Goal: Check status

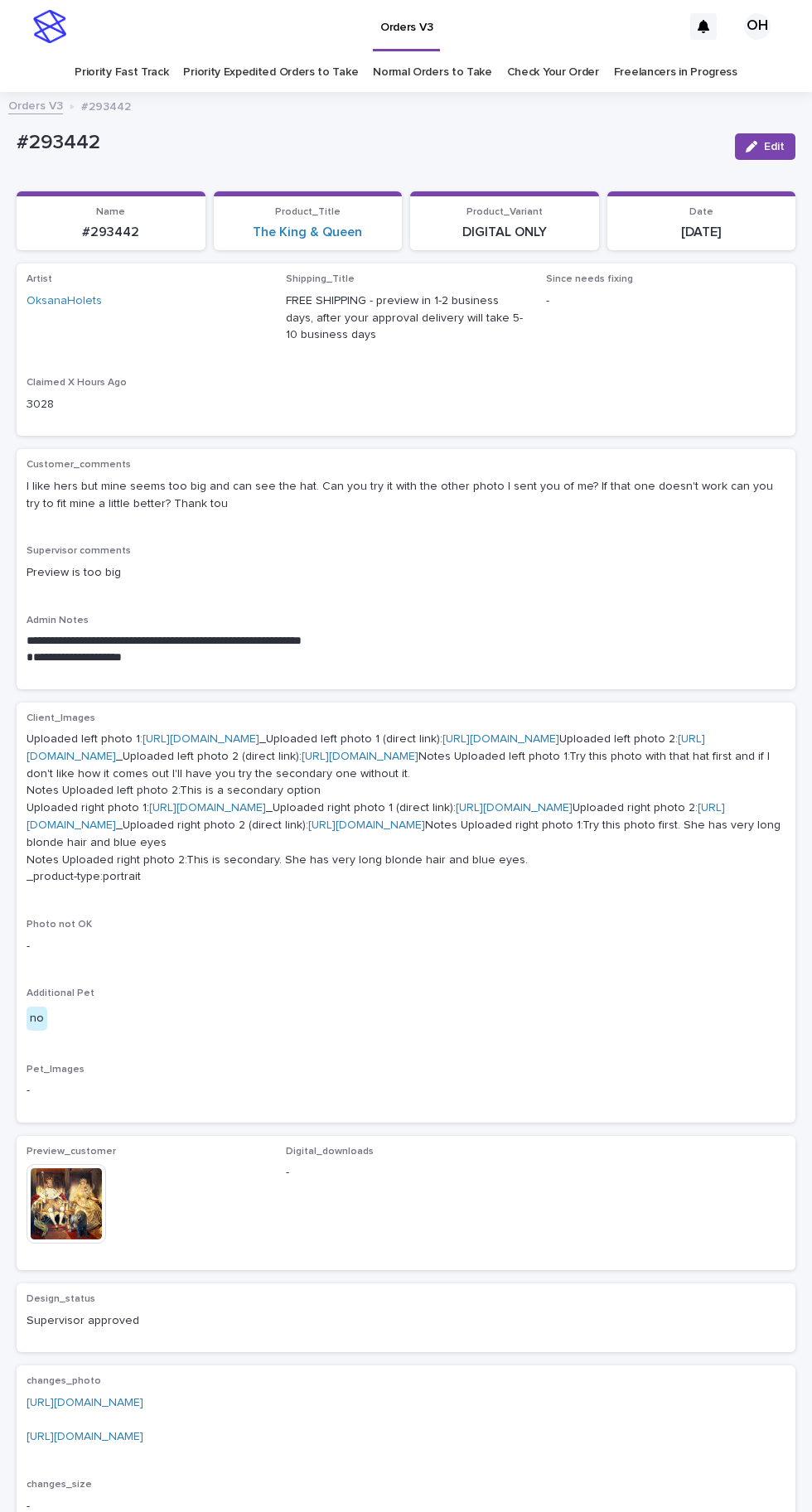
click at [551, 74] on link "Check Your Order" at bounding box center [554, 72] width 92 height 39
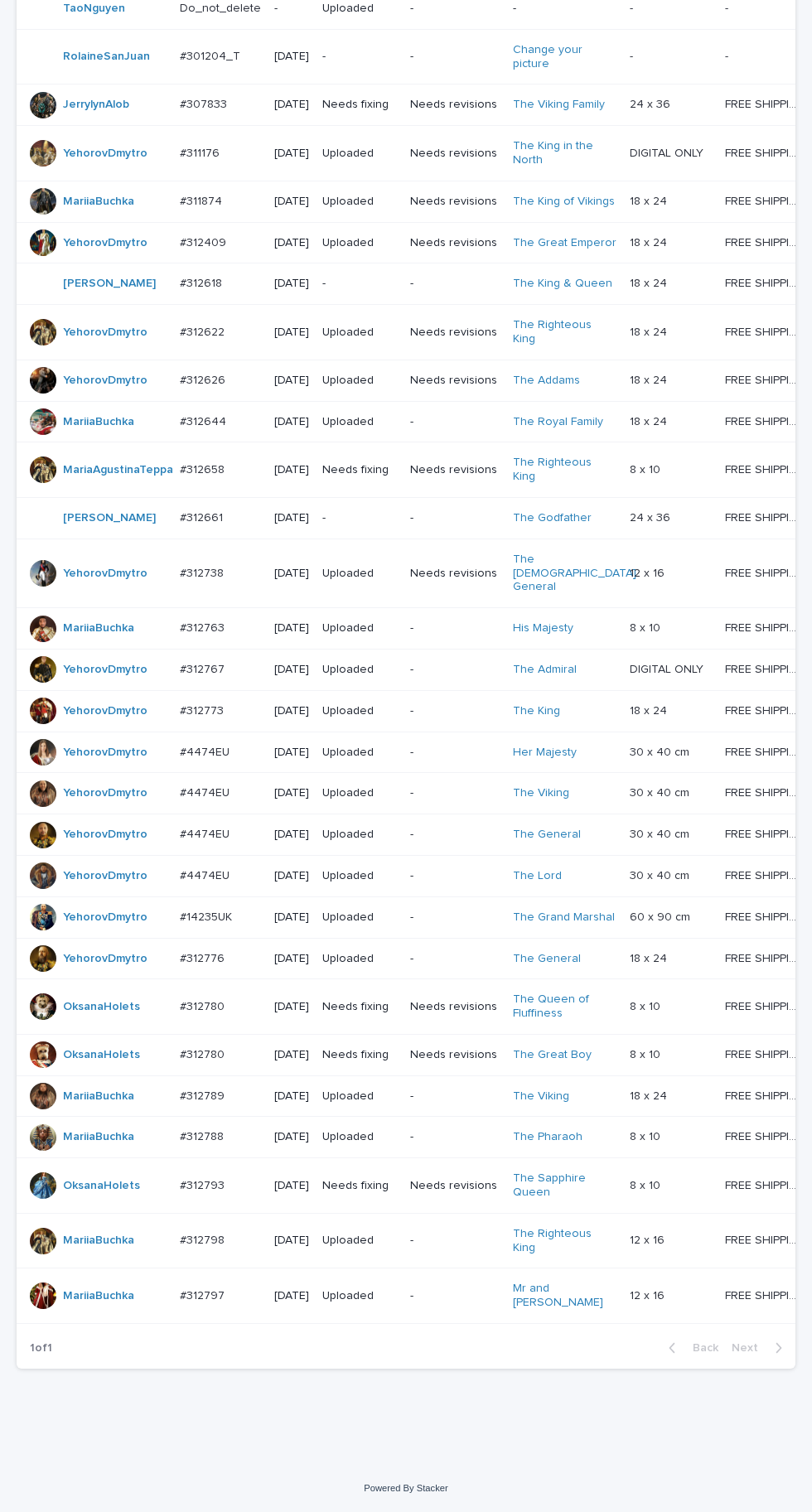
scroll to position [433, 0]
click at [213, 1014] on p "#312780" at bounding box center [203, 1005] width 48 height 18
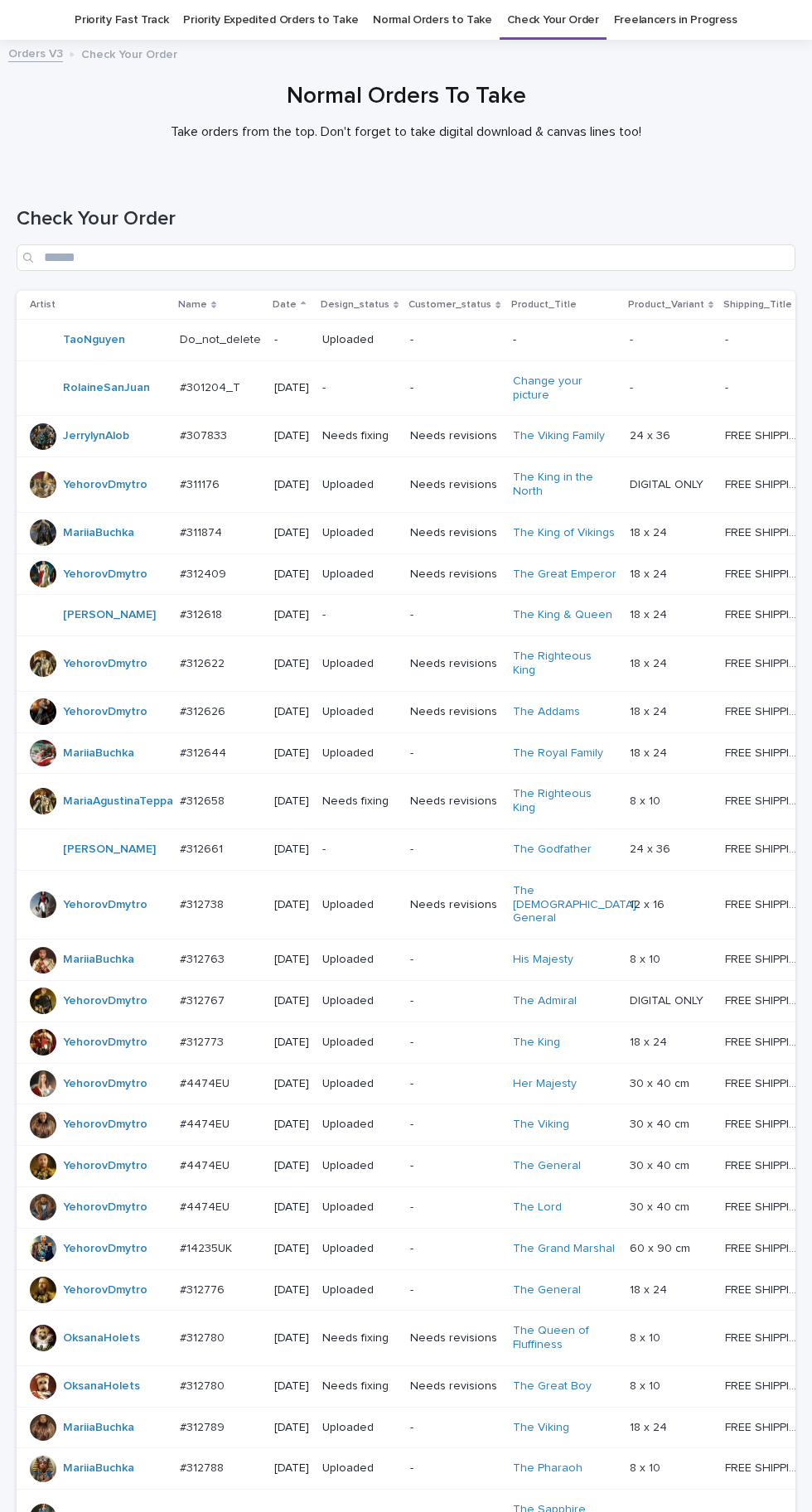
scroll to position [511, 0]
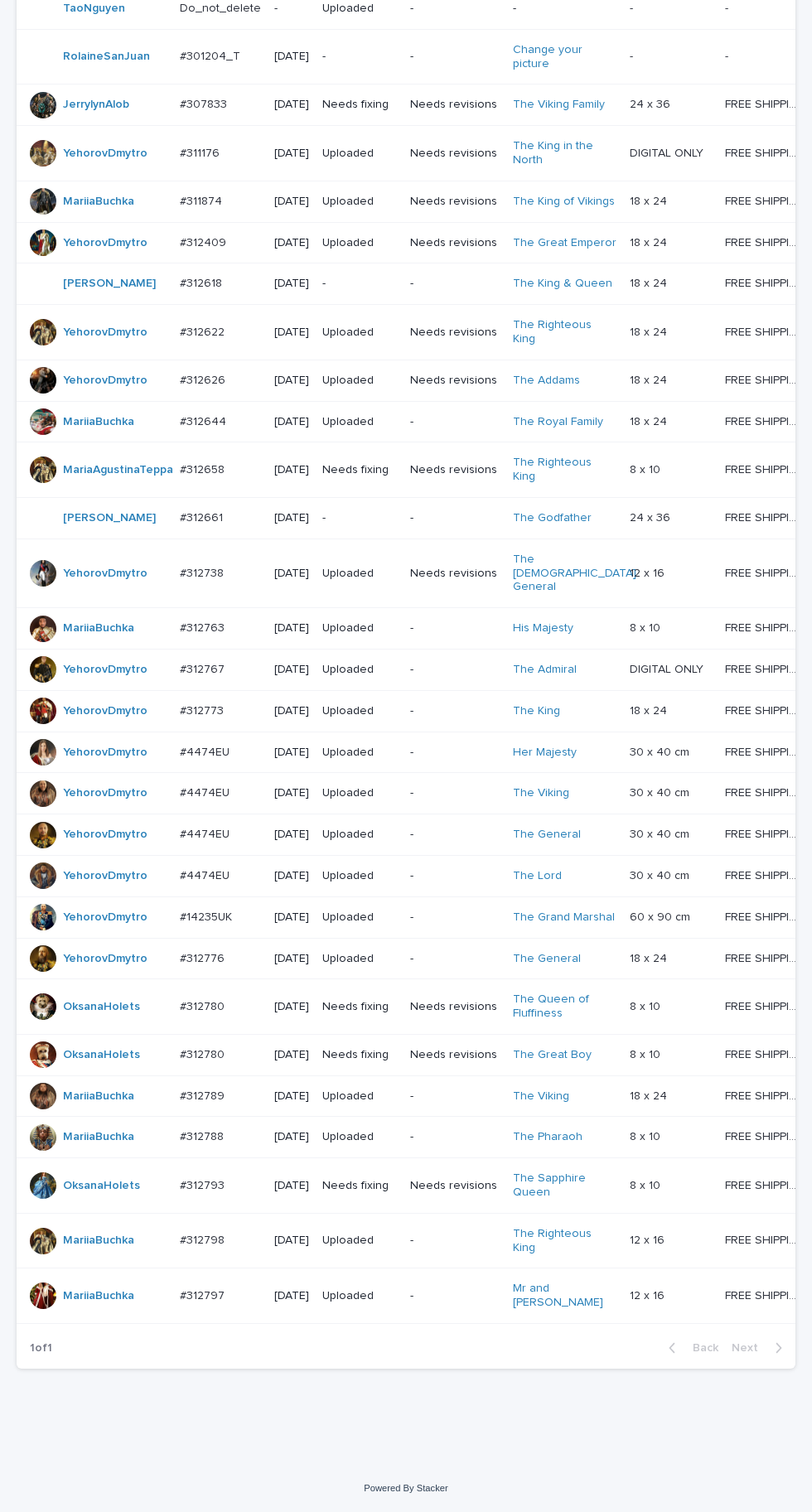
click at [247, 1063] on p at bounding box center [220, 1055] width 81 height 14
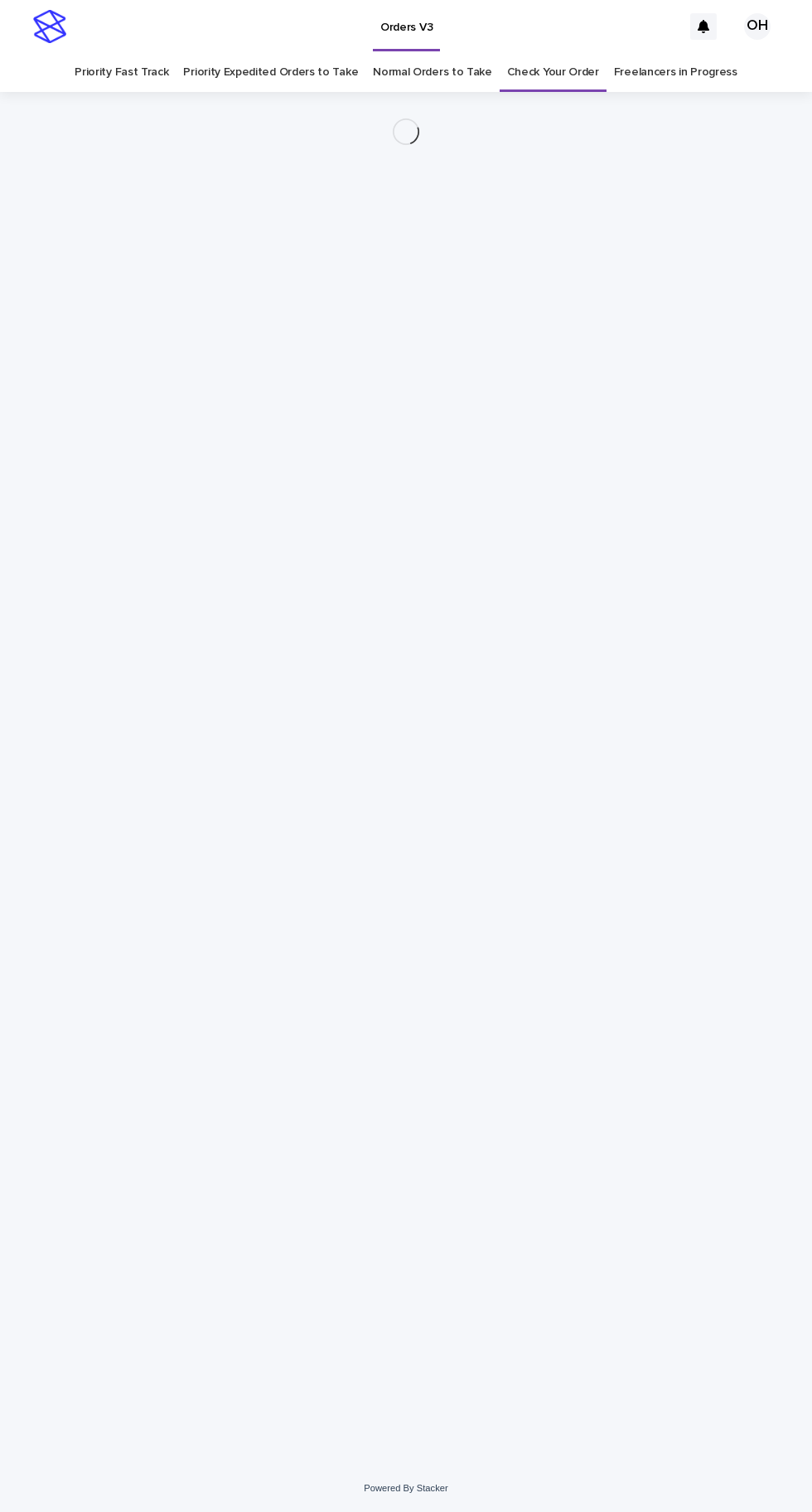
scroll to position [52, 0]
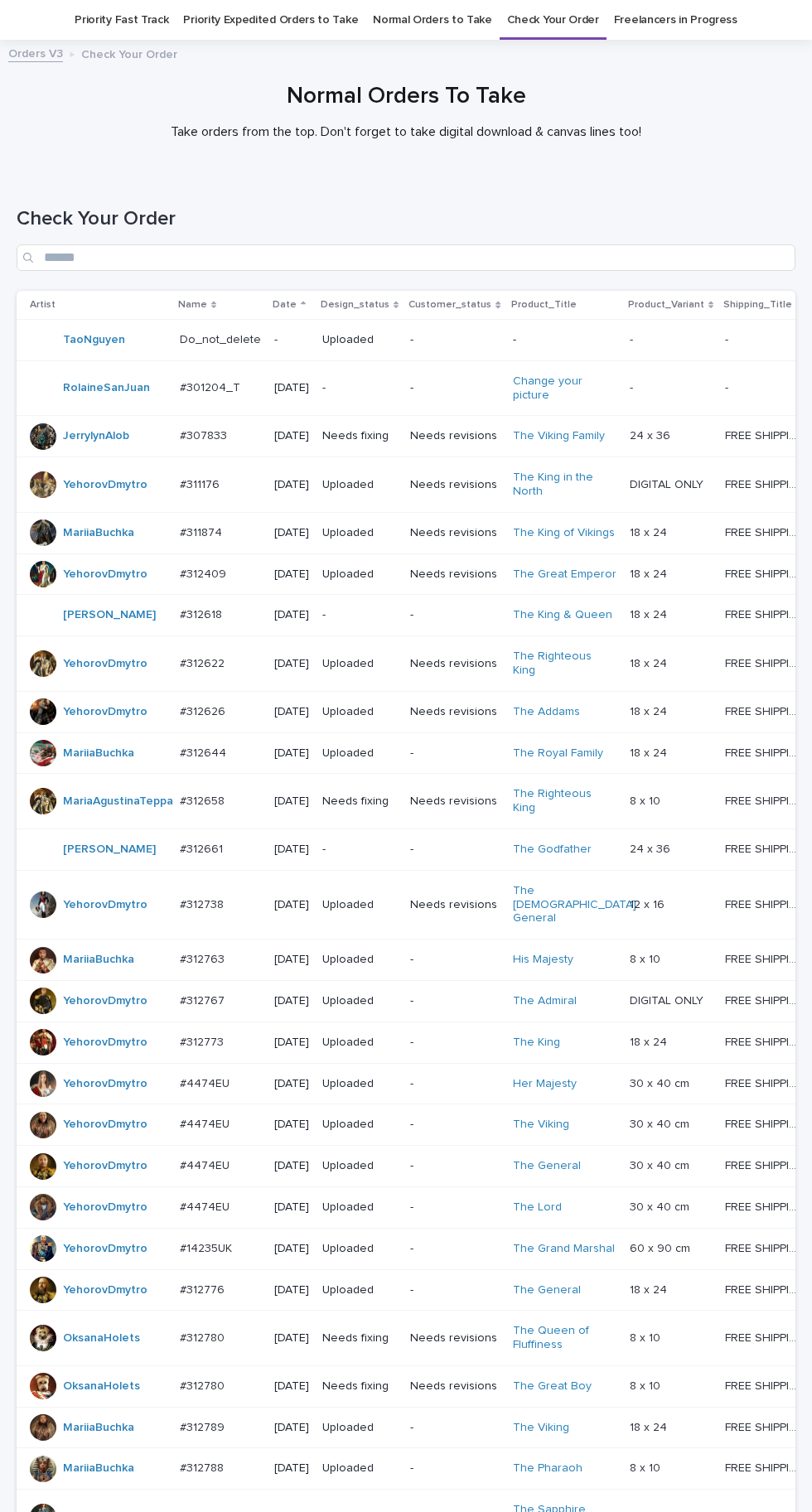
scroll to position [511, 0]
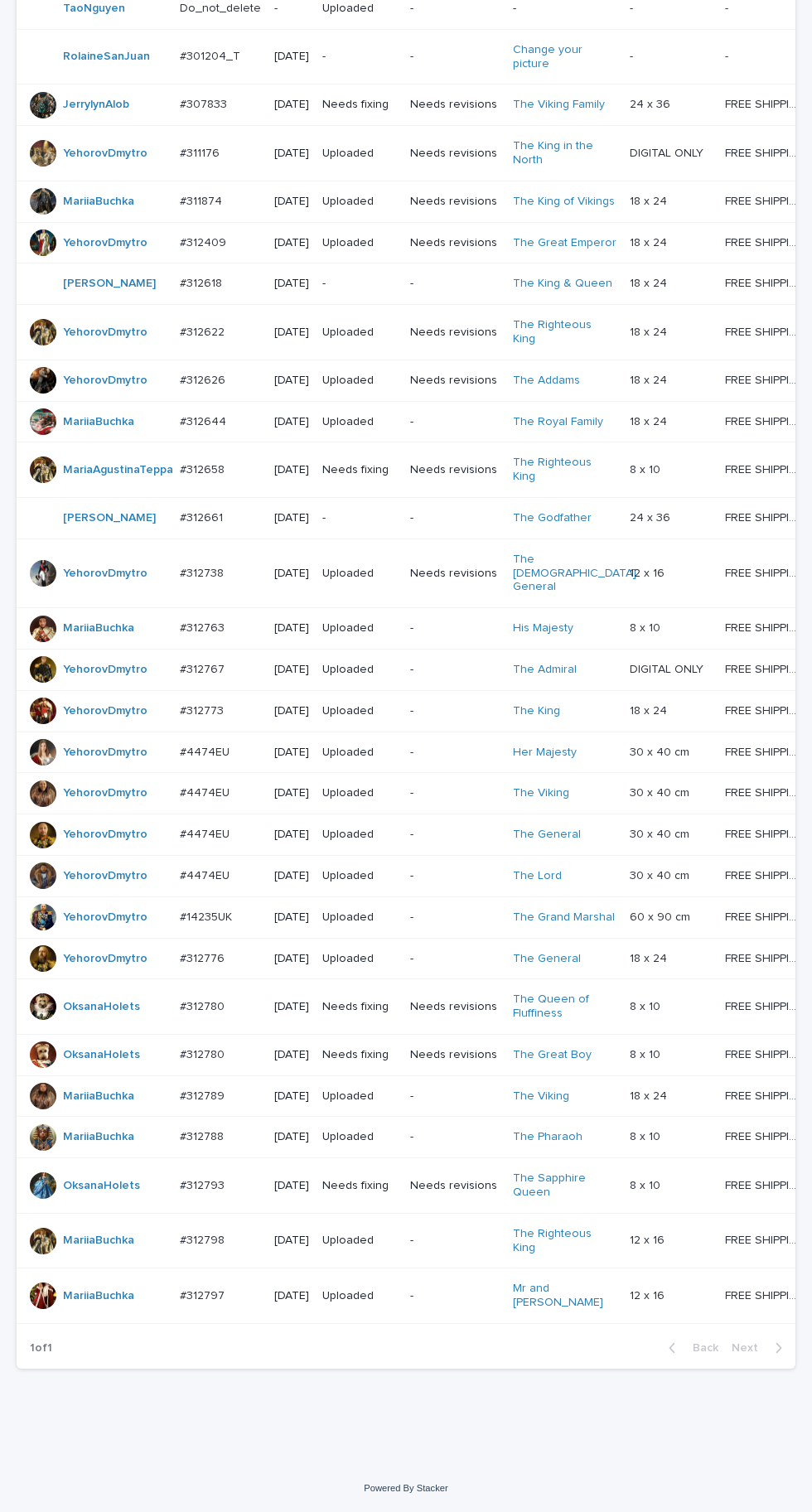
click at [241, 1063] on p at bounding box center [220, 1055] width 81 height 14
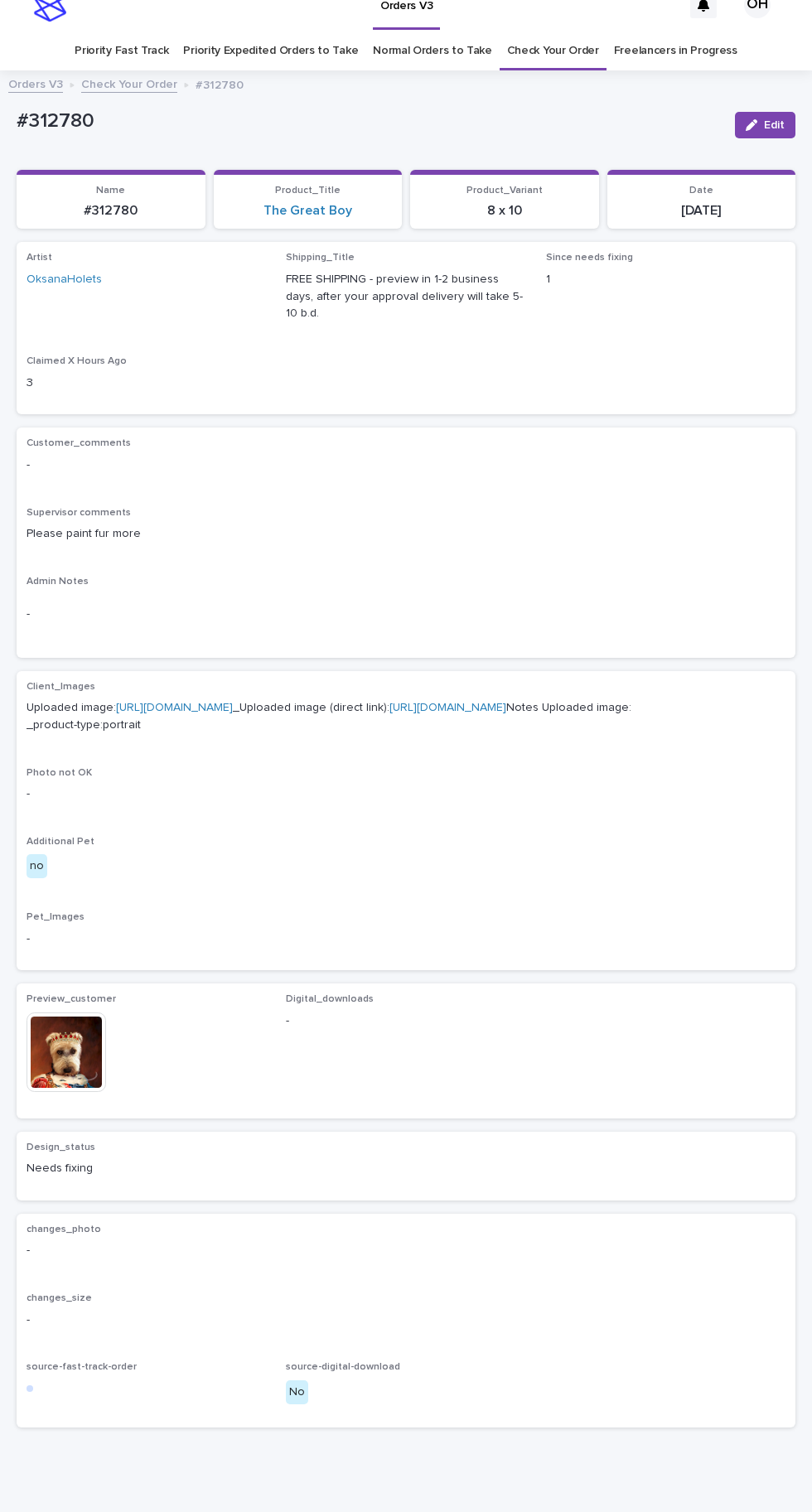
scroll to position [33, 0]
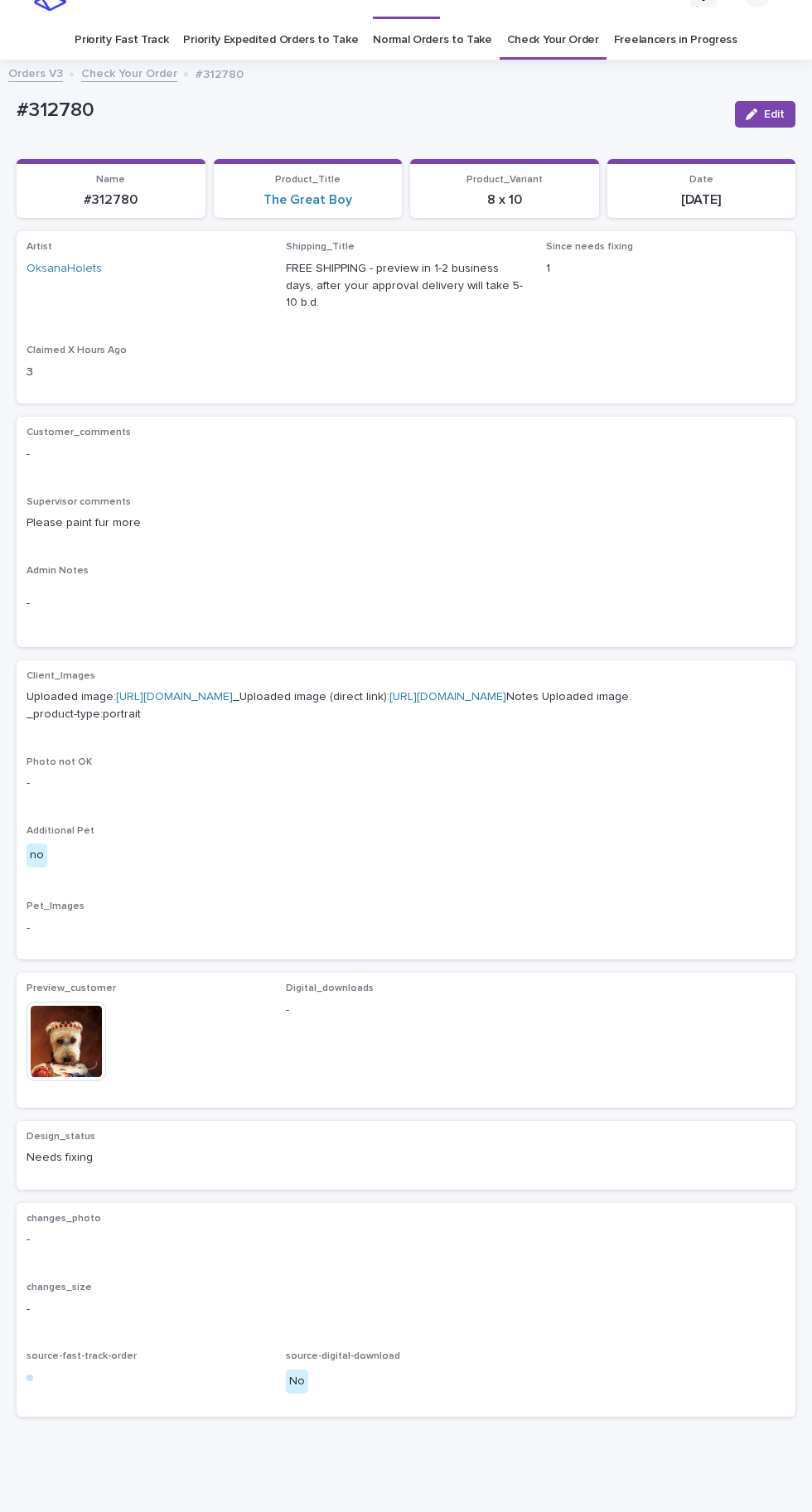
click at [85, 1081] on img at bounding box center [66, 1041] width 80 height 80
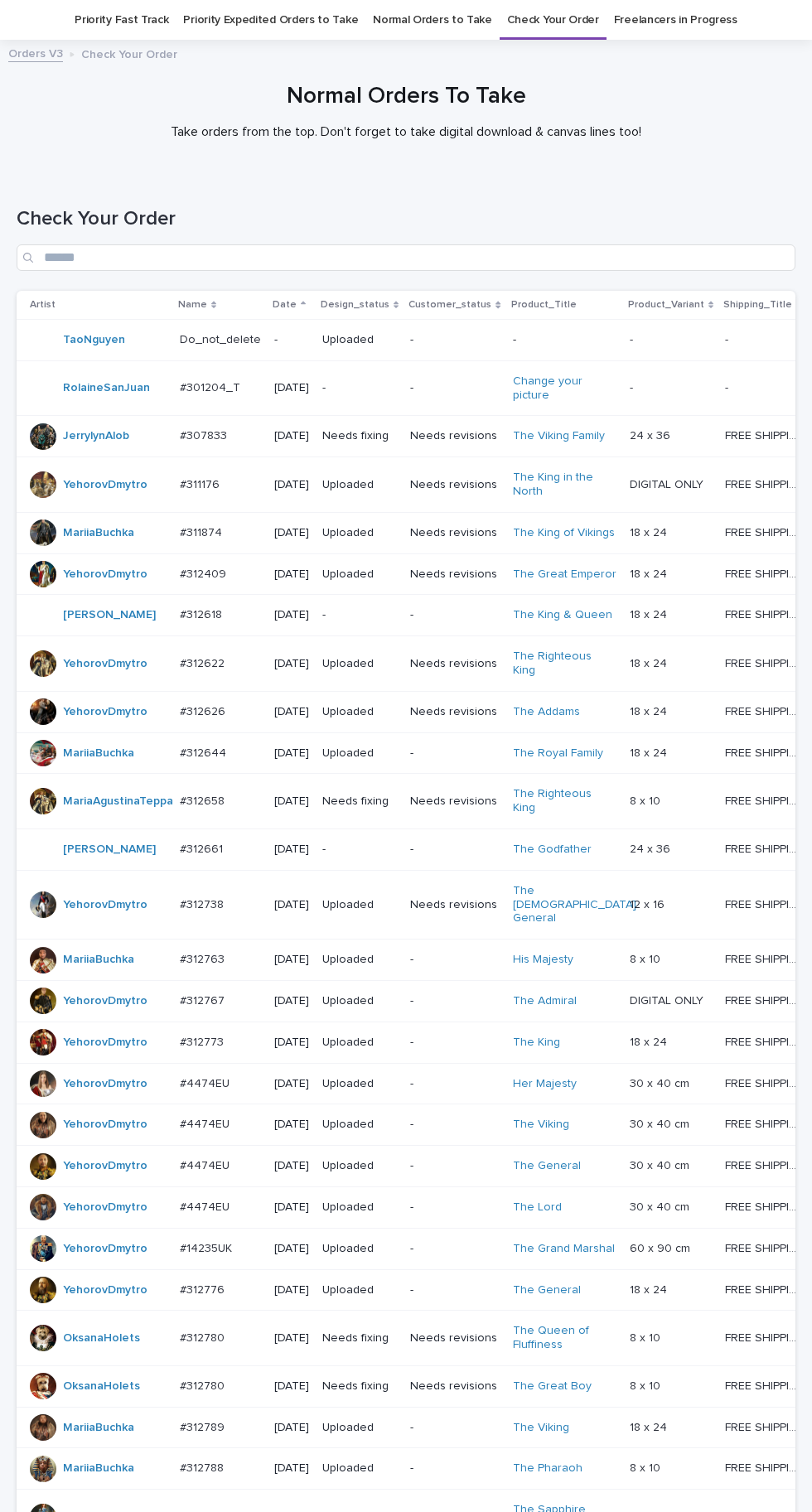
scroll to position [511, 0]
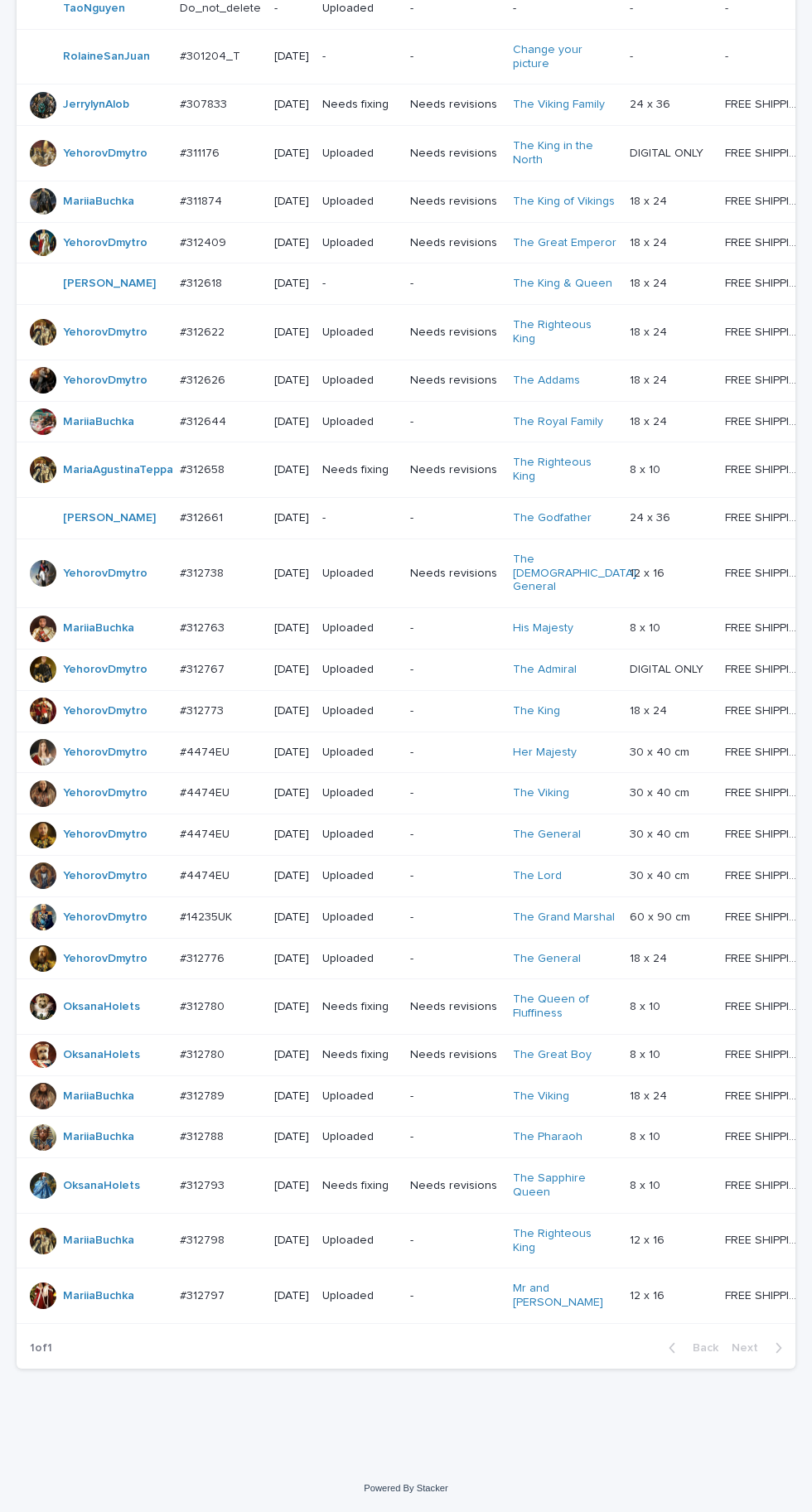
click at [226, 1193] on p at bounding box center [220, 1186] width 81 height 14
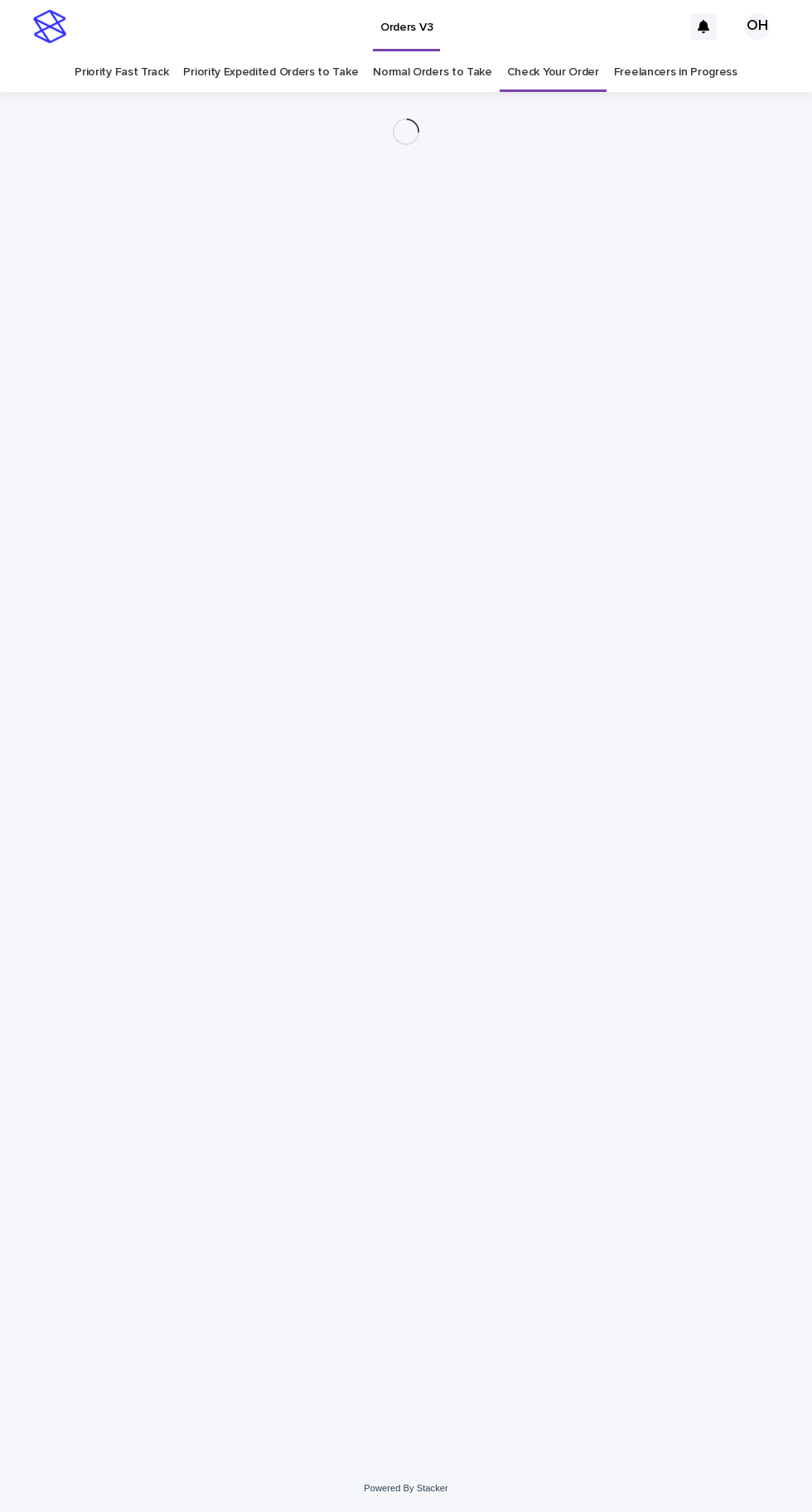
scroll to position [52, 0]
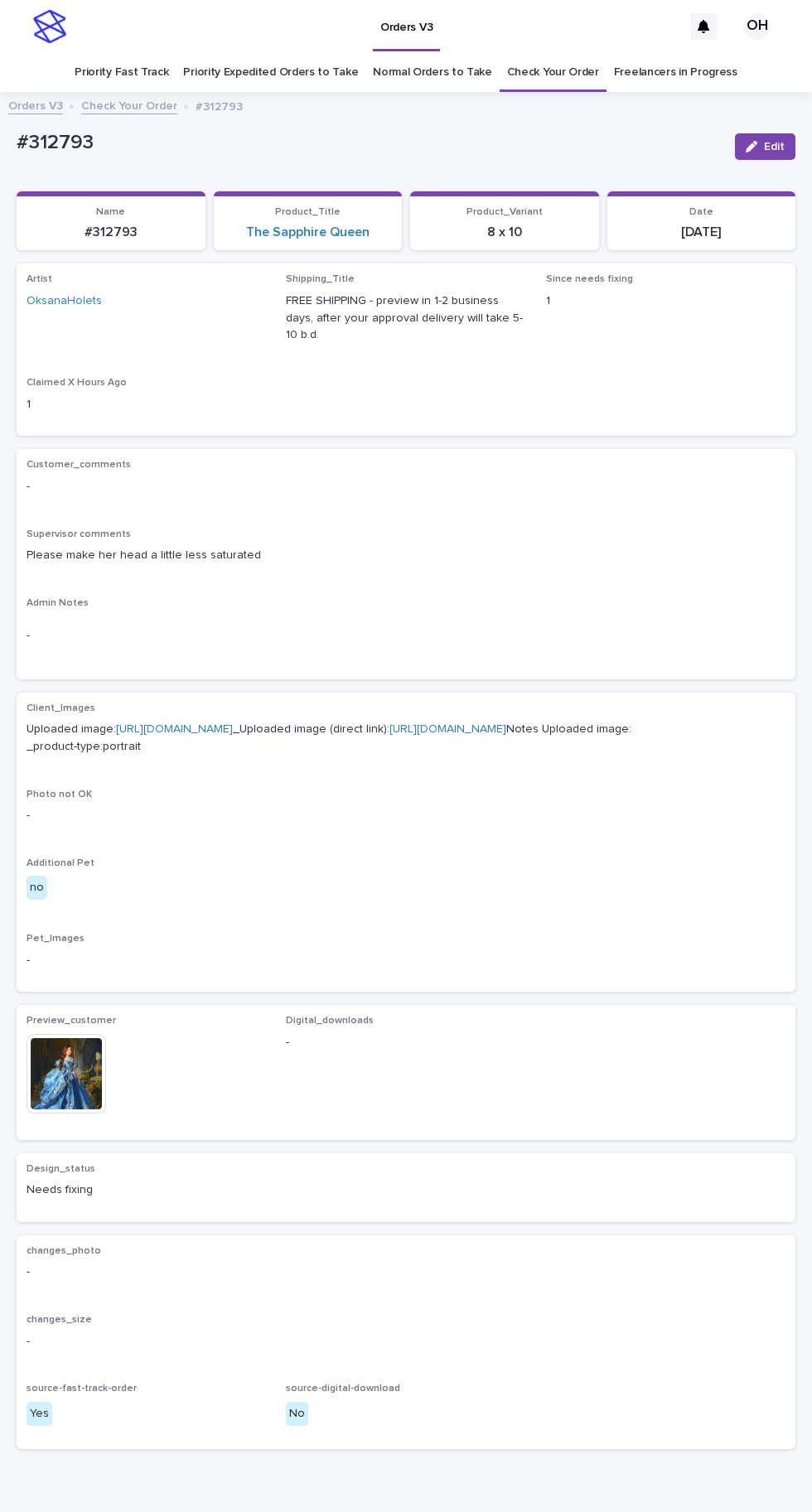
click at [99, 1071] on img at bounding box center [66, 1073] width 80 height 80
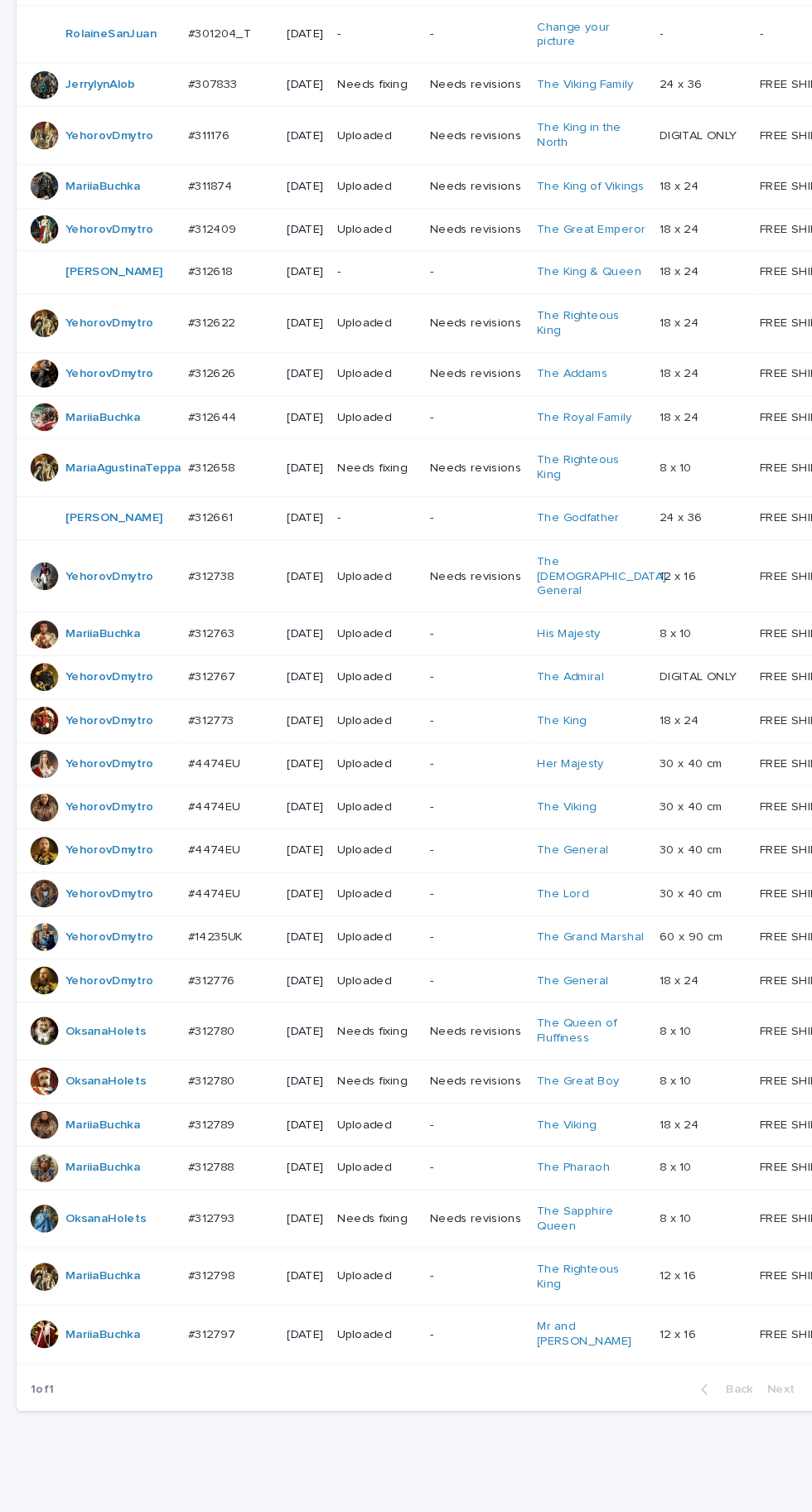
scroll to position [346, 0]
click at [223, 516] on p "#312658" at bounding box center [203, 507] width 48 height 18
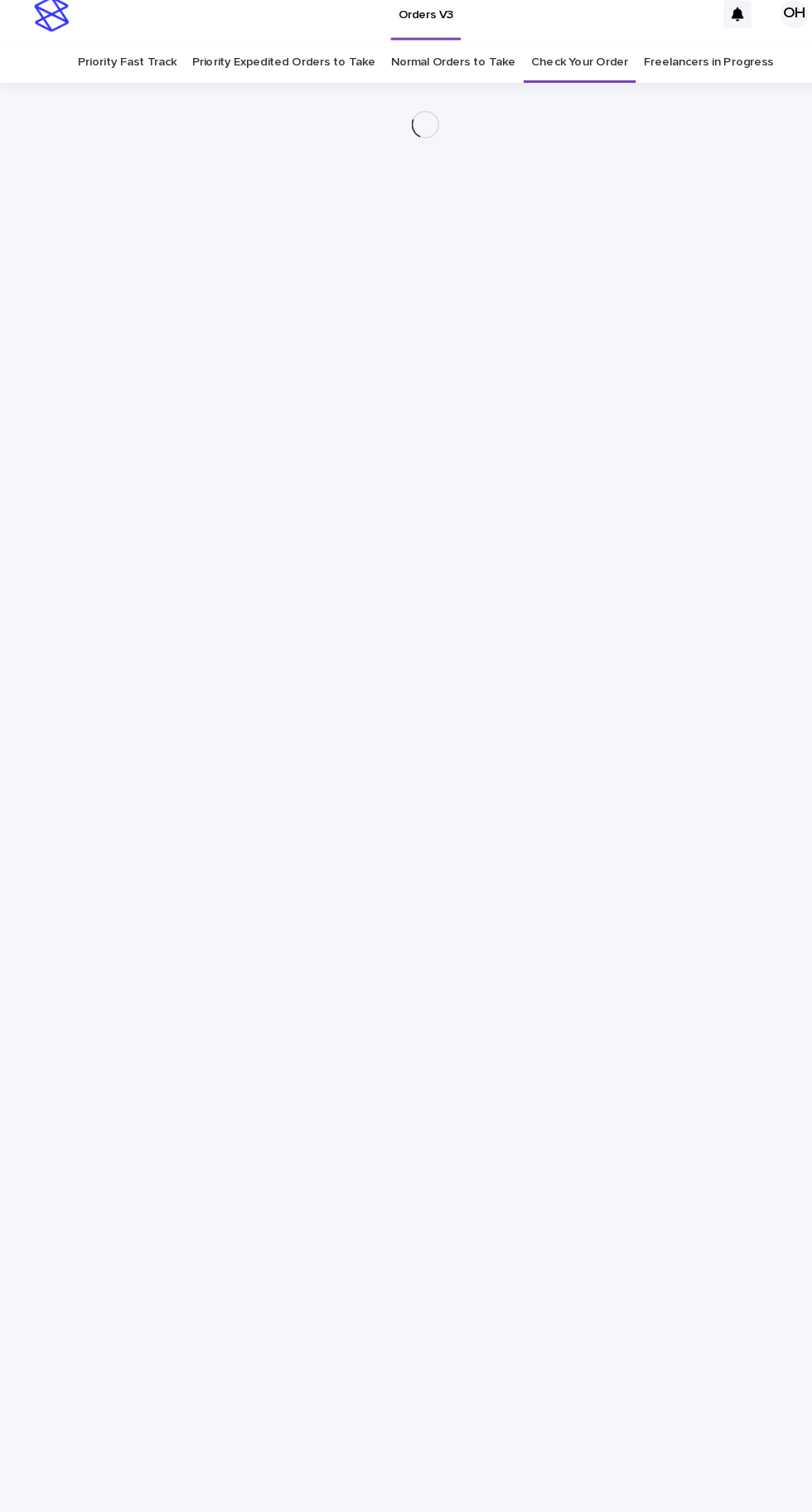
scroll to position [52, 0]
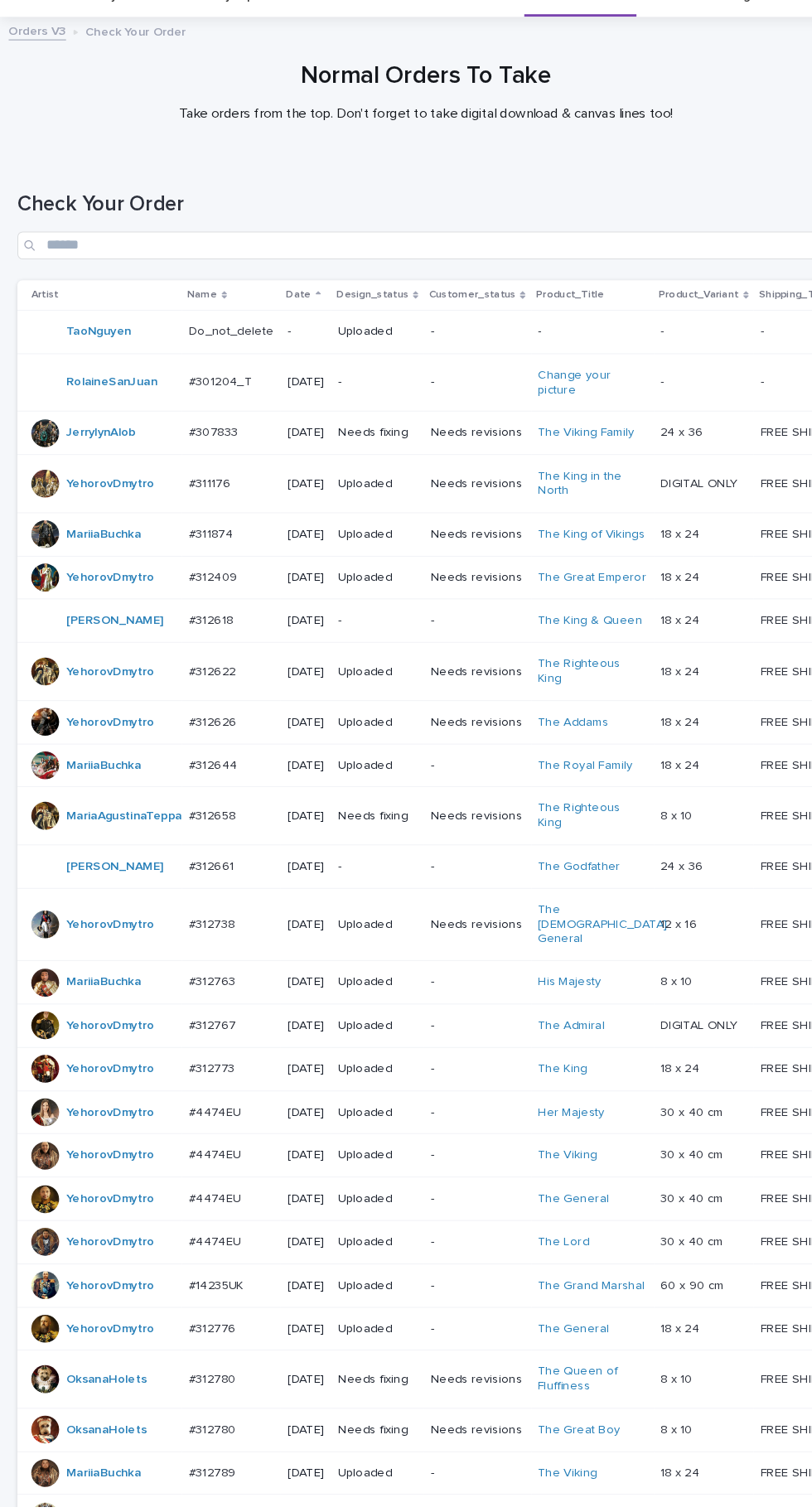
click at [223, 565] on td "#311176 #311176" at bounding box center [220, 538] width 95 height 55
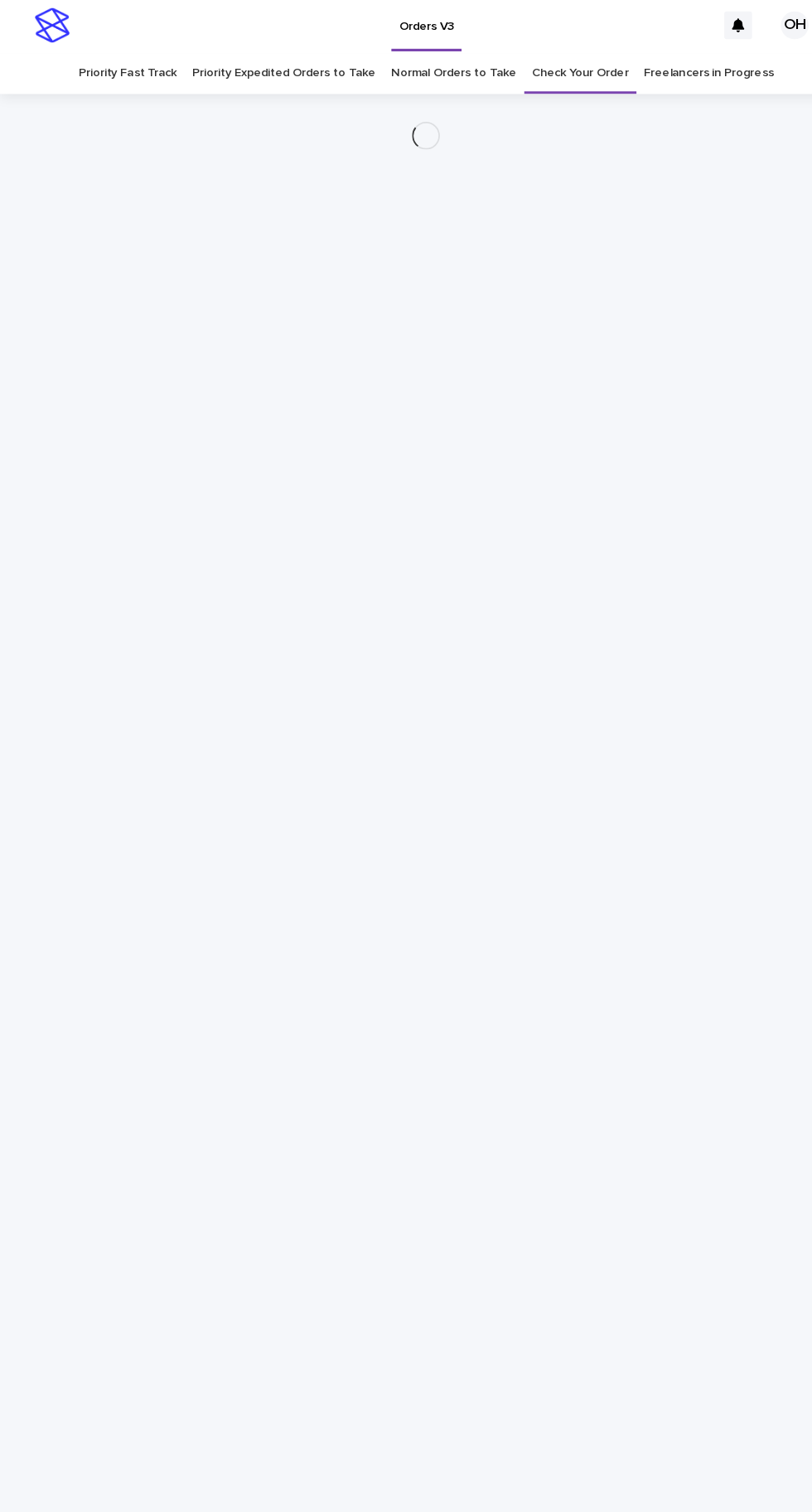
scroll to position [52, 0]
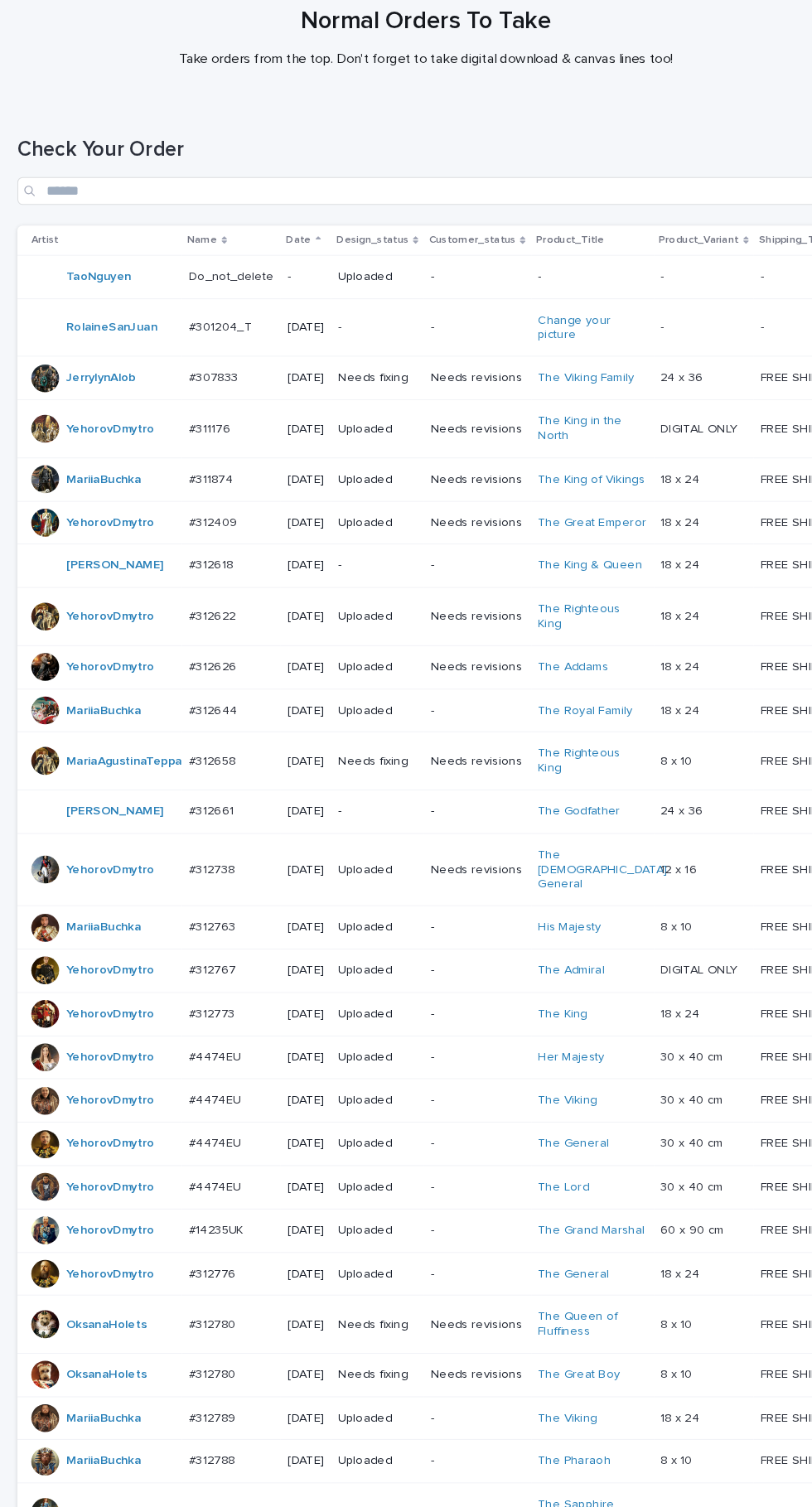
scroll to position [511, 0]
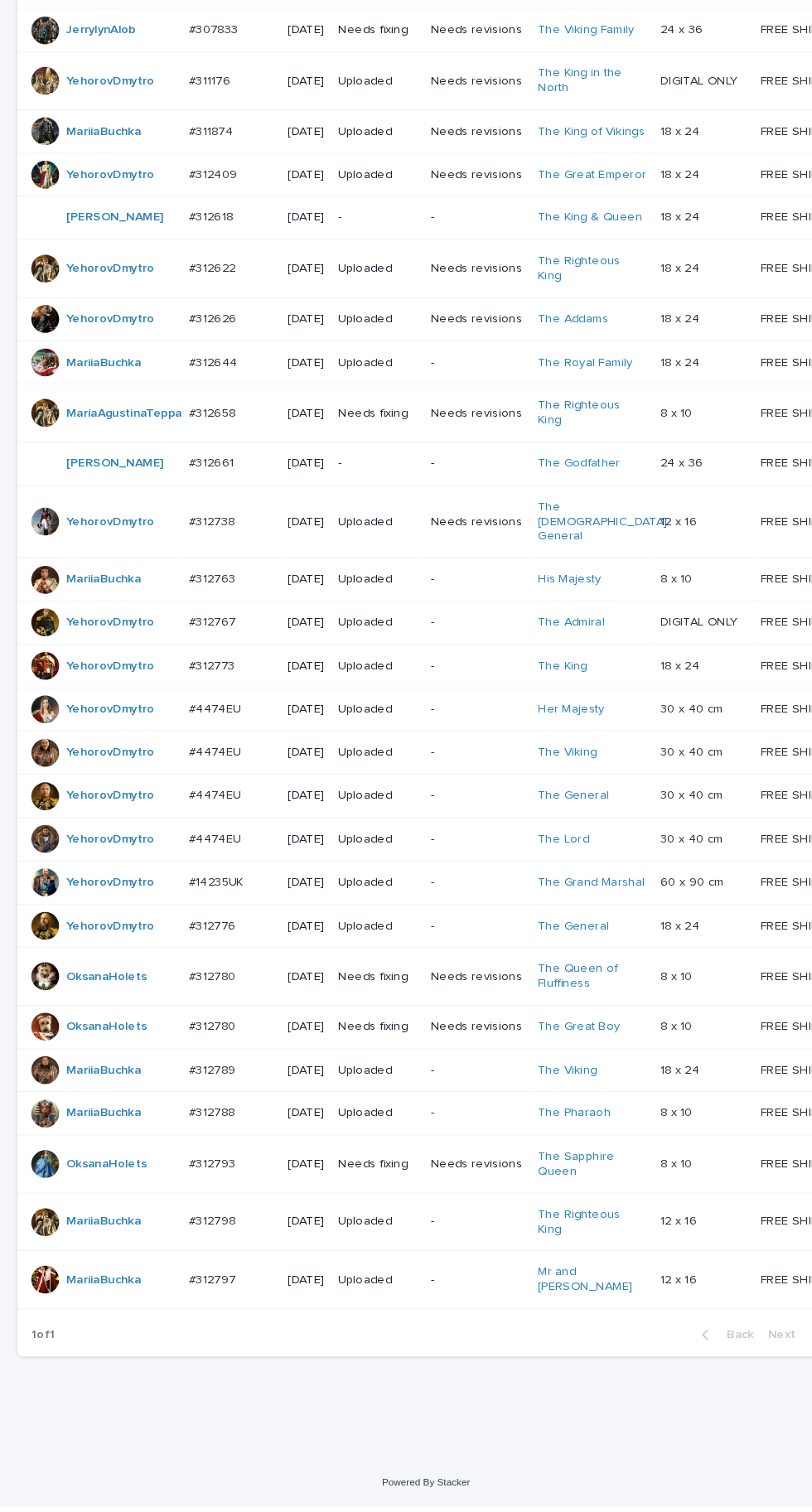
click at [237, 1014] on p at bounding box center [220, 1006] width 81 height 14
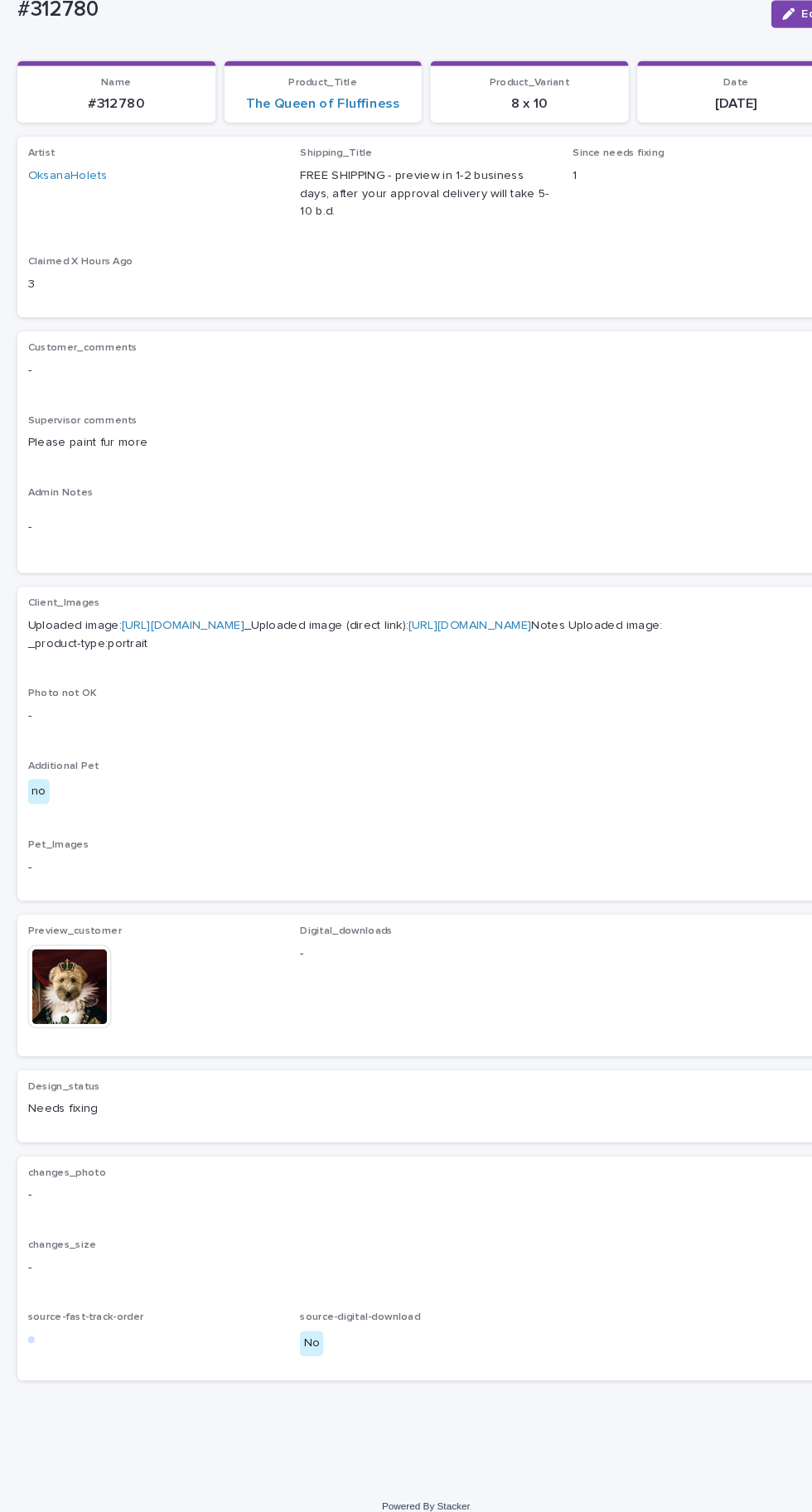
scroll to position [49, 0]
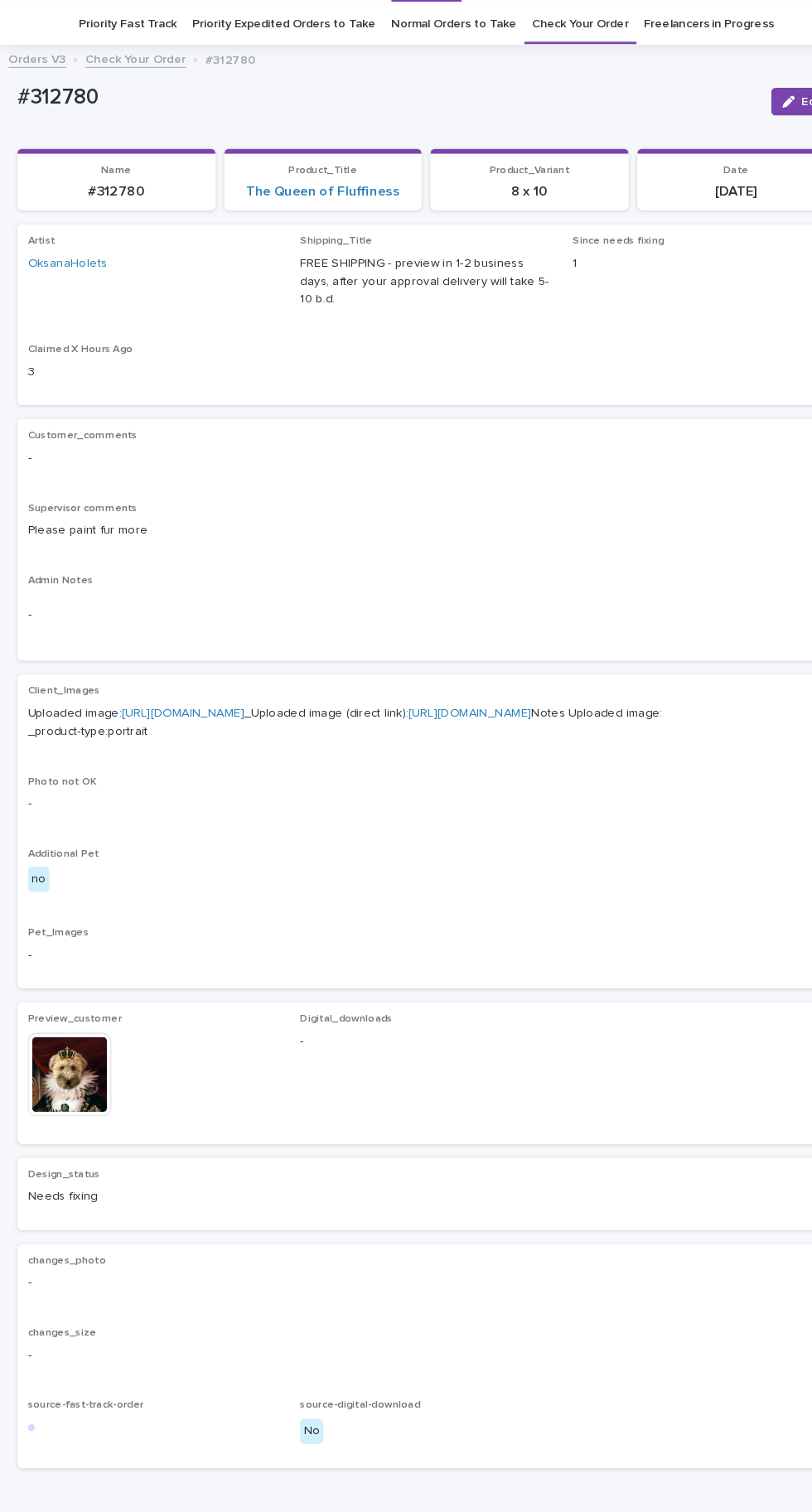
click at [97, 1064] on img at bounding box center [66, 1024] width 80 height 80
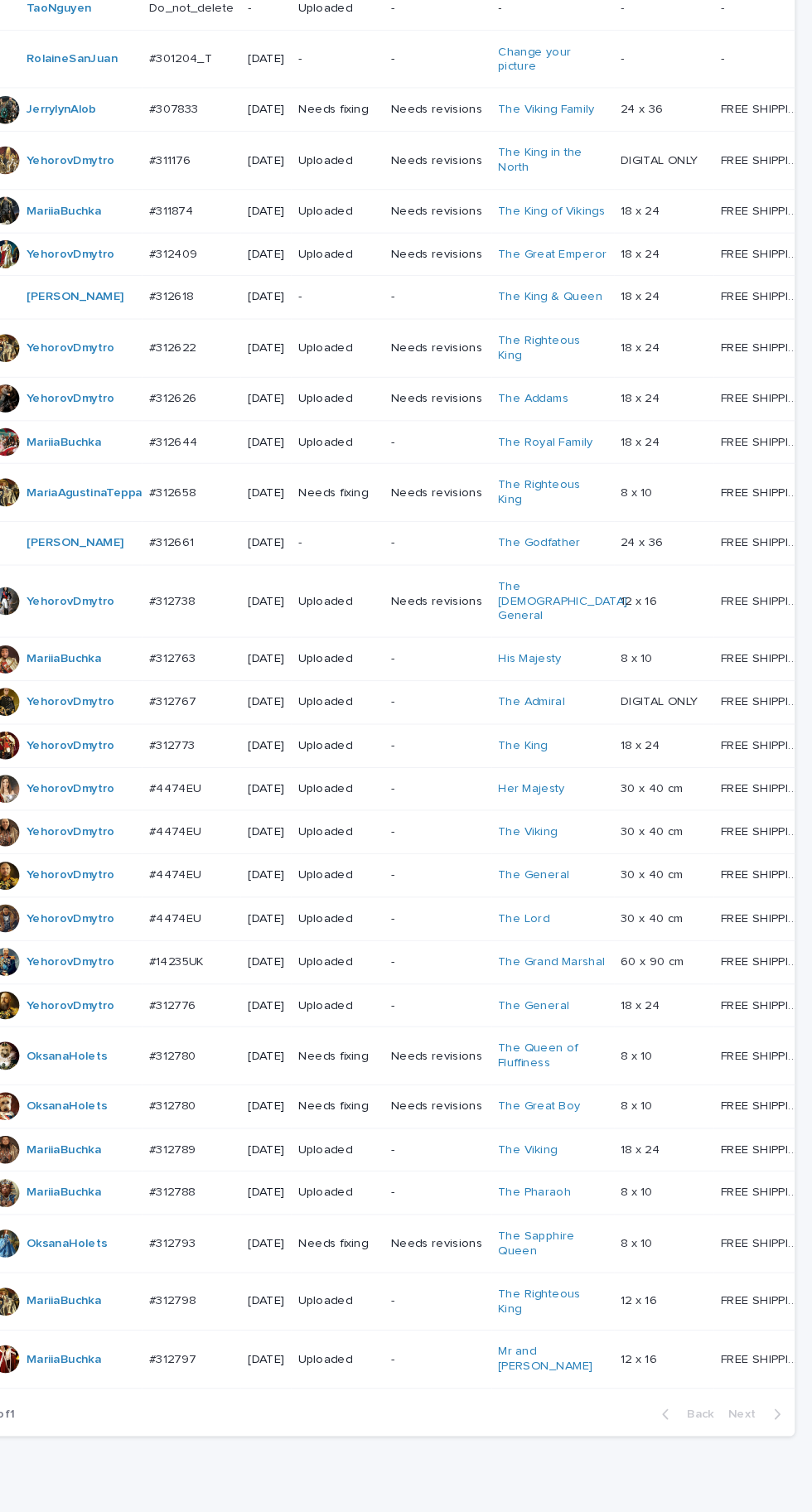
scroll to position [511, 0]
click at [241, 1193] on p at bounding box center [220, 1186] width 81 height 14
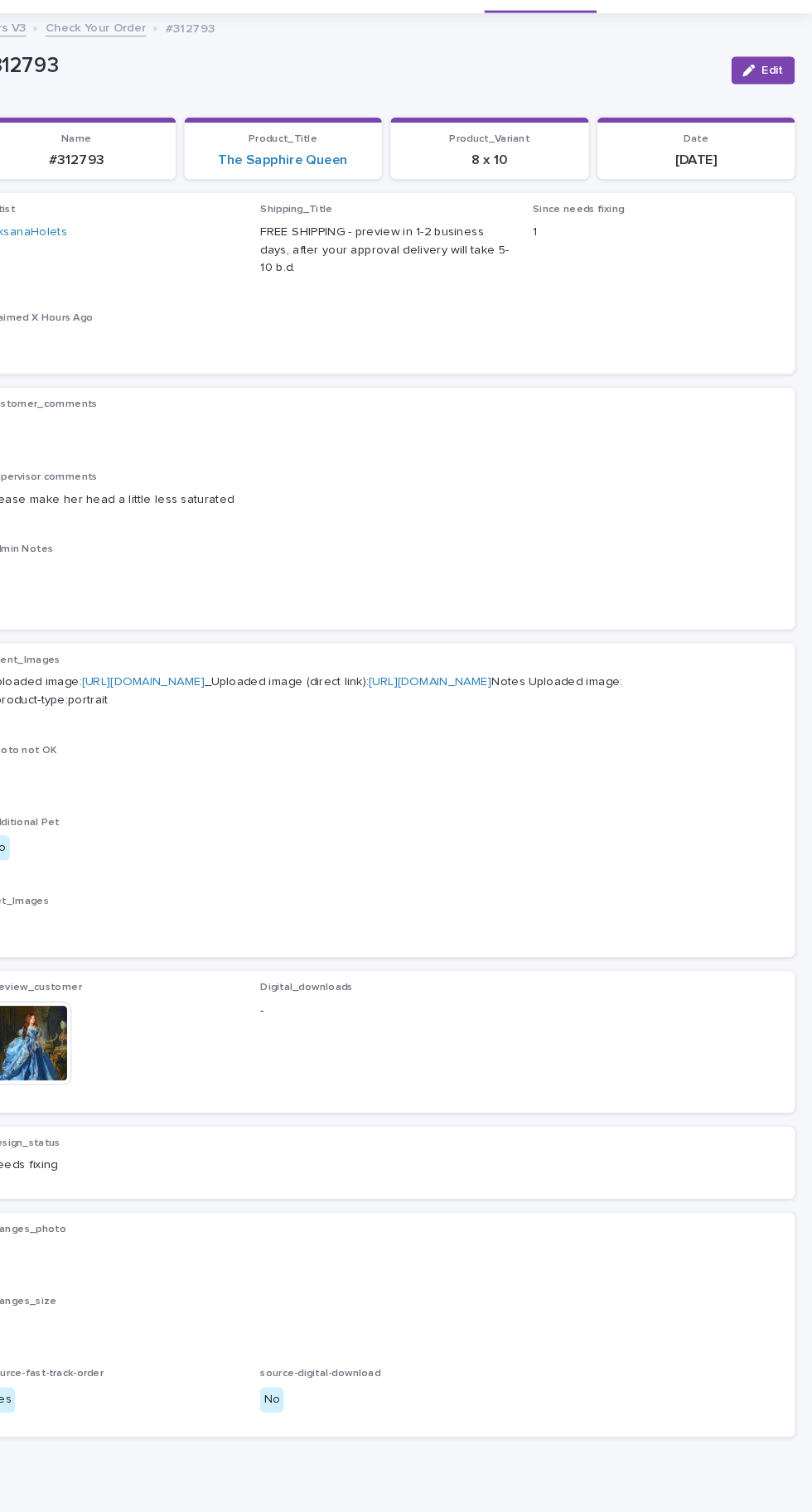
scroll to position [33, 0]
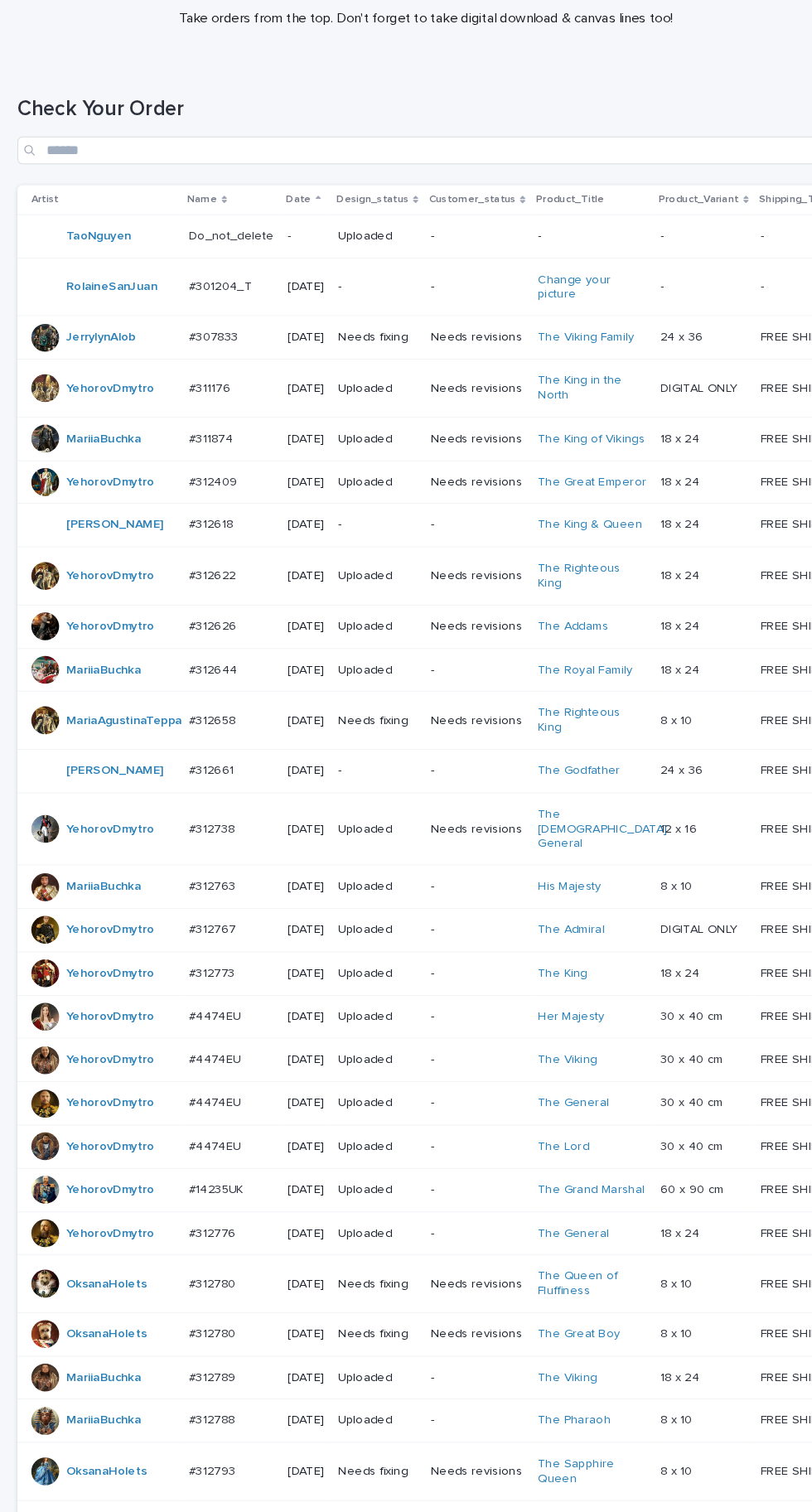
scroll to position [511, 0]
